Goal: Transaction & Acquisition: Purchase product/service

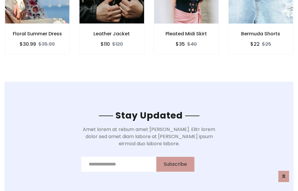
scroll to position [896, 0]
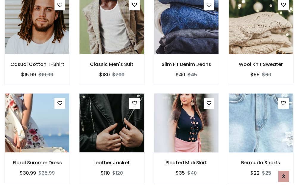
click at [149, 96] on div "Pleated Midi Skirt $35 $40" at bounding box center [186, 142] width 74 height 99
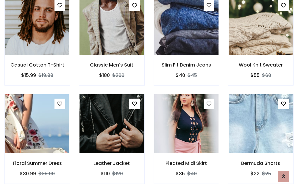
click at [149, 96] on div "Pleated Midi Skirt $35 $40" at bounding box center [186, 143] width 74 height 99
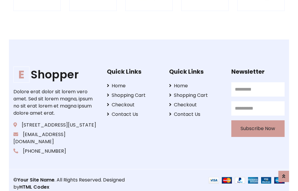
scroll to position [1133, 0]
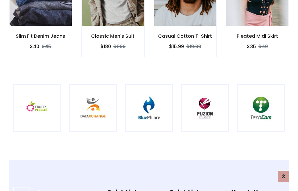
click at [149, 96] on img at bounding box center [149, 108] width 32 height 32
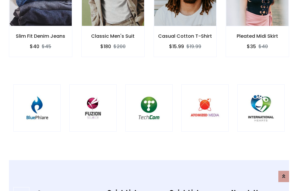
click at [149, 96] on img at bounding box center [149, 108] width 32 height 32
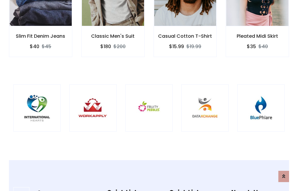
click at [149, 96] on img at bounding box center [149, 108] width 32 height 32
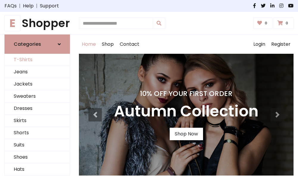
click at [37, 60] on link "T-Shirts" at bounding box center [37, 60] width 65 height 12
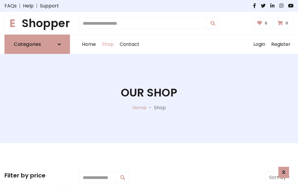
scroll to position [239, 0]
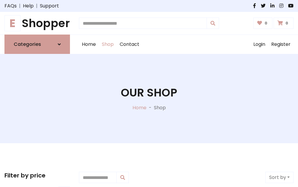
click at [37, 23] on h1 "E Shopper" at bounding box center [36, 23] width 65 height 13
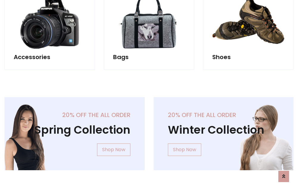
scroll to position [578, 0]
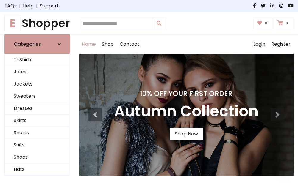
scroll to position [195, 0]
